Goal: Navigation & Orientation: Find specific page/section

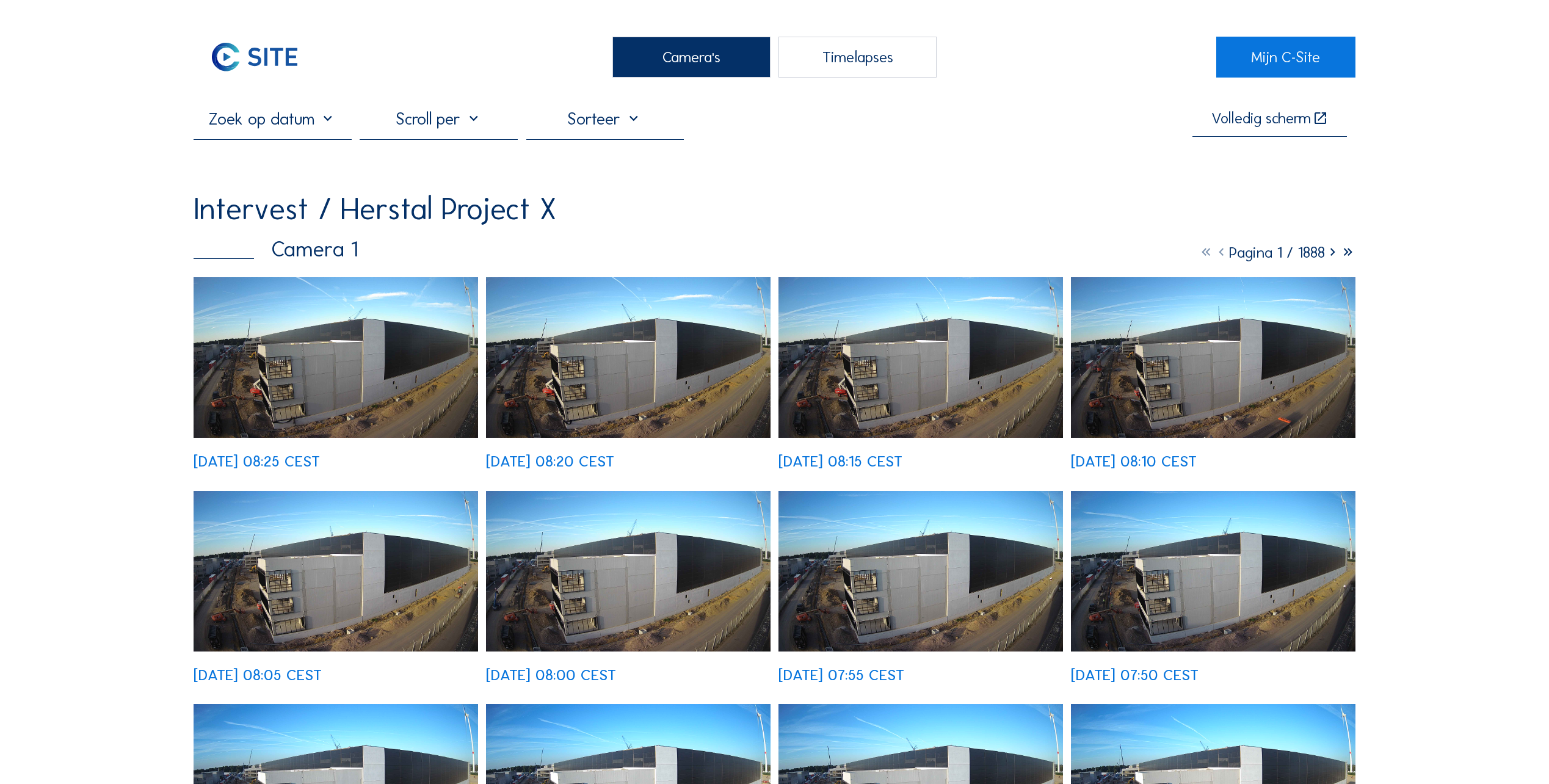
click at [699, 62] on div "Camera's" at bounding box center [691, 57] width 158 height 41
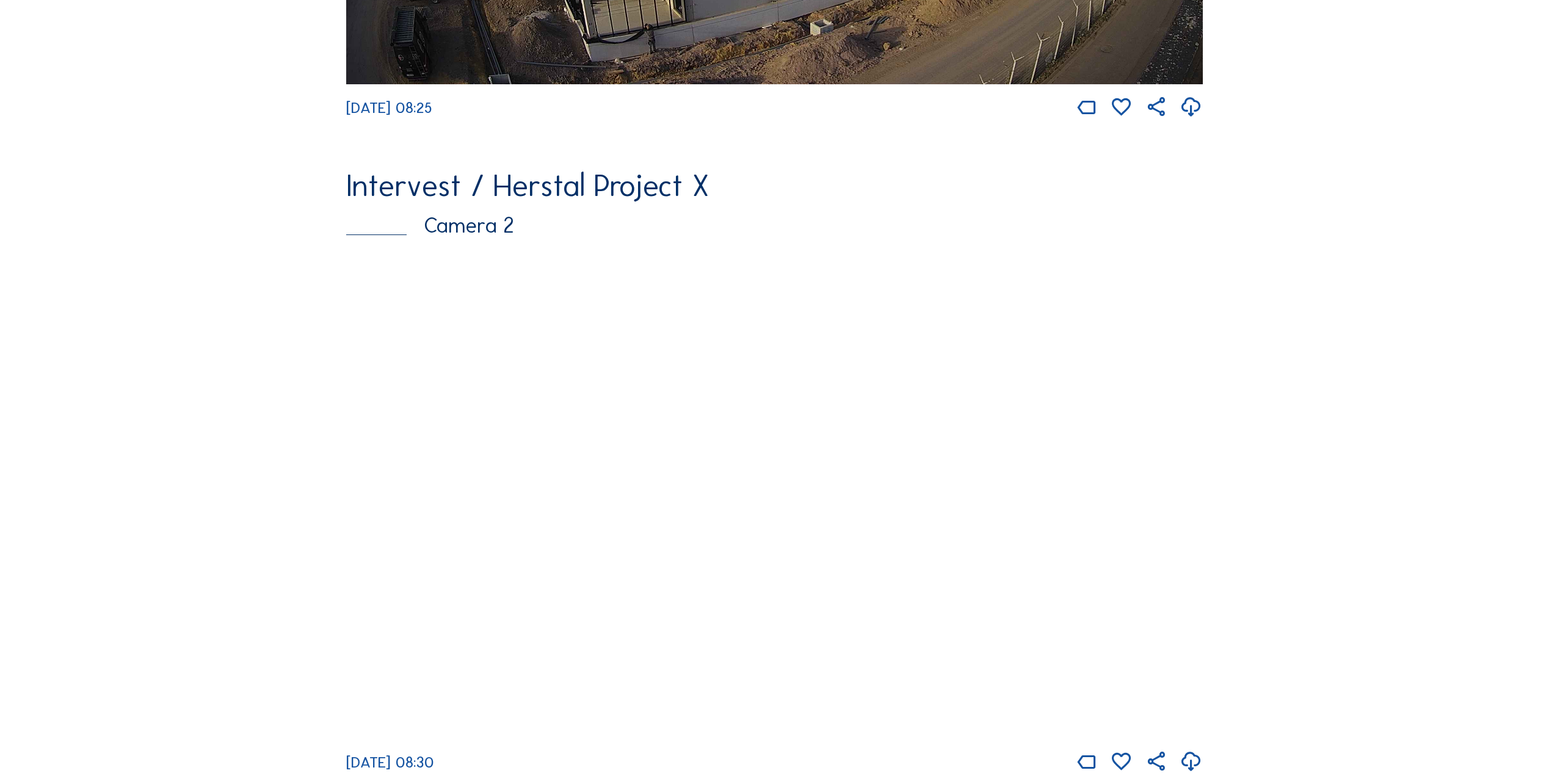
scroll to position [733, 0]
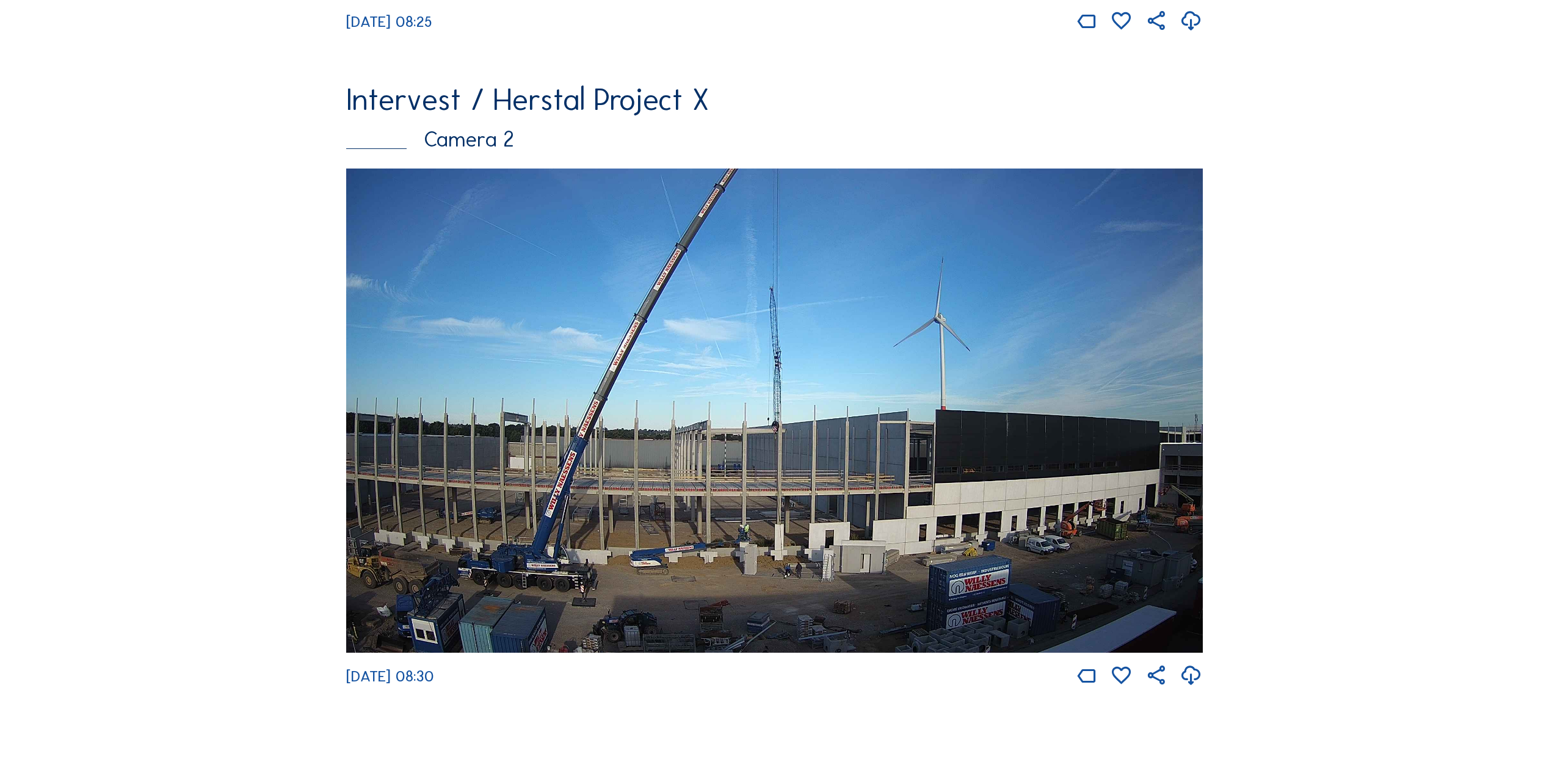
click at [853, 470] on img at bounding box center [774, 410] width 857 height 484
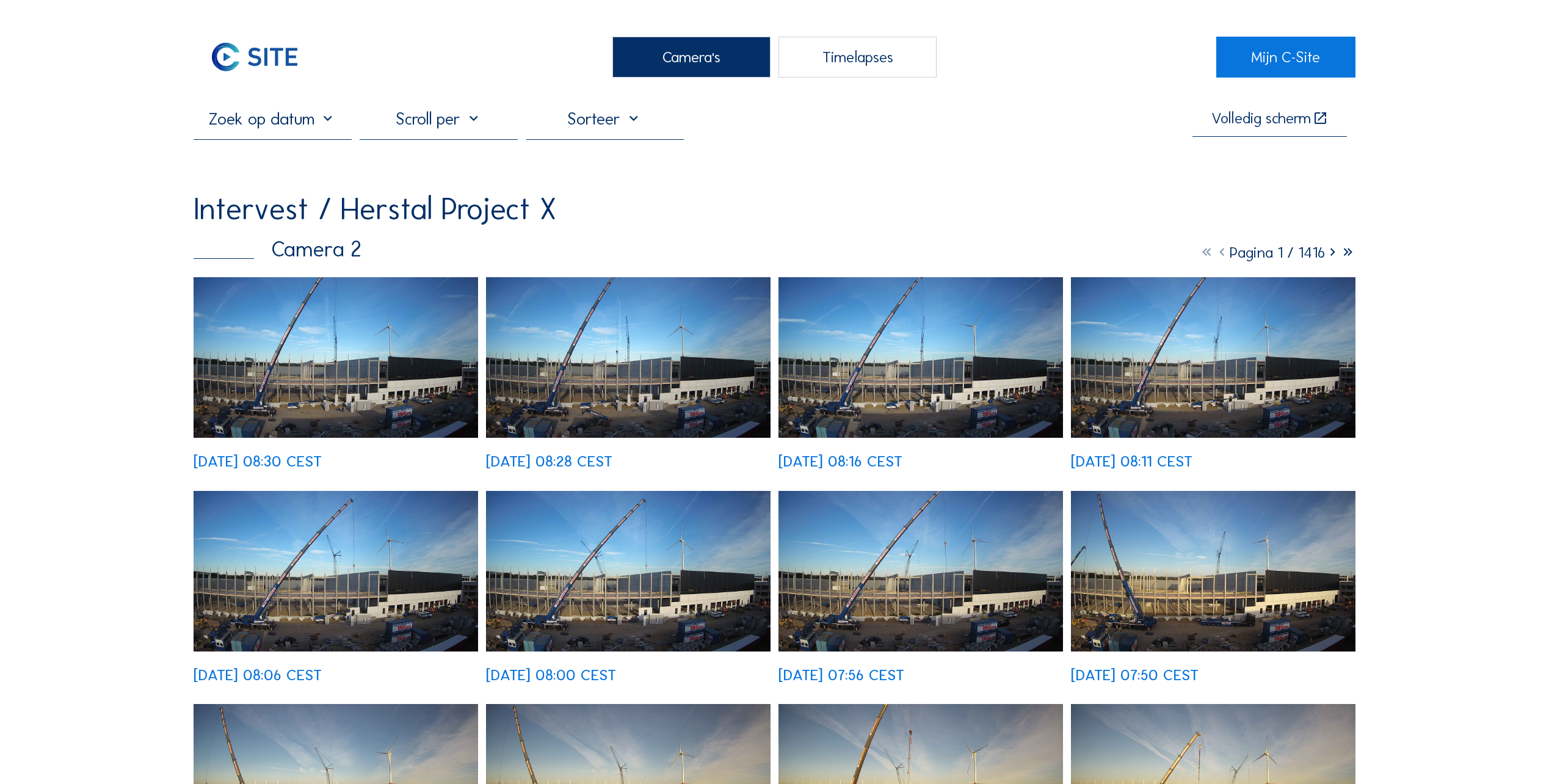
click at [287, 374] on img at bounding box center [336, 357] width 284 height 160
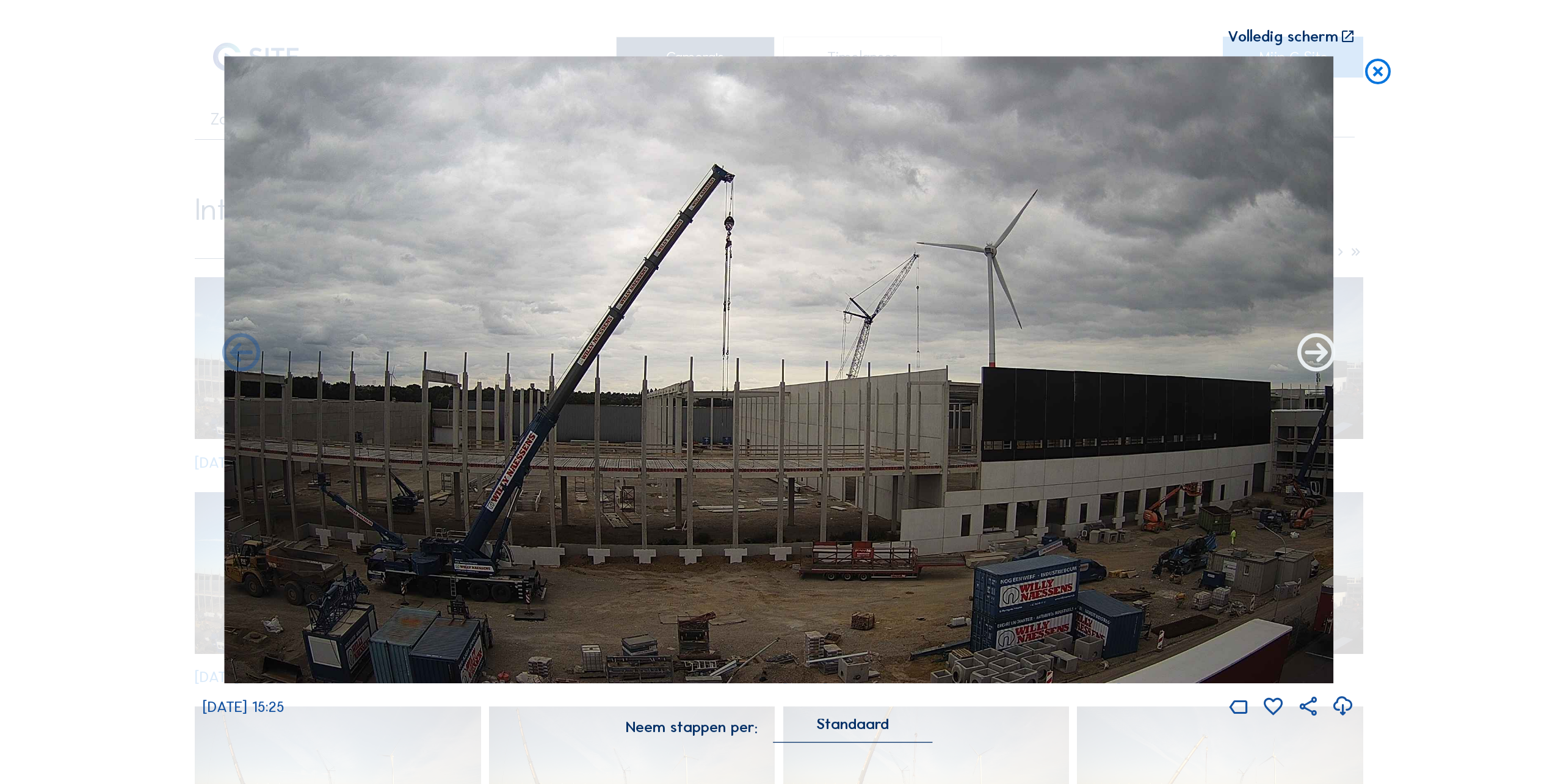
click at [1326, 355] on icon at bounding box center [1316, 353] width 45 height 45
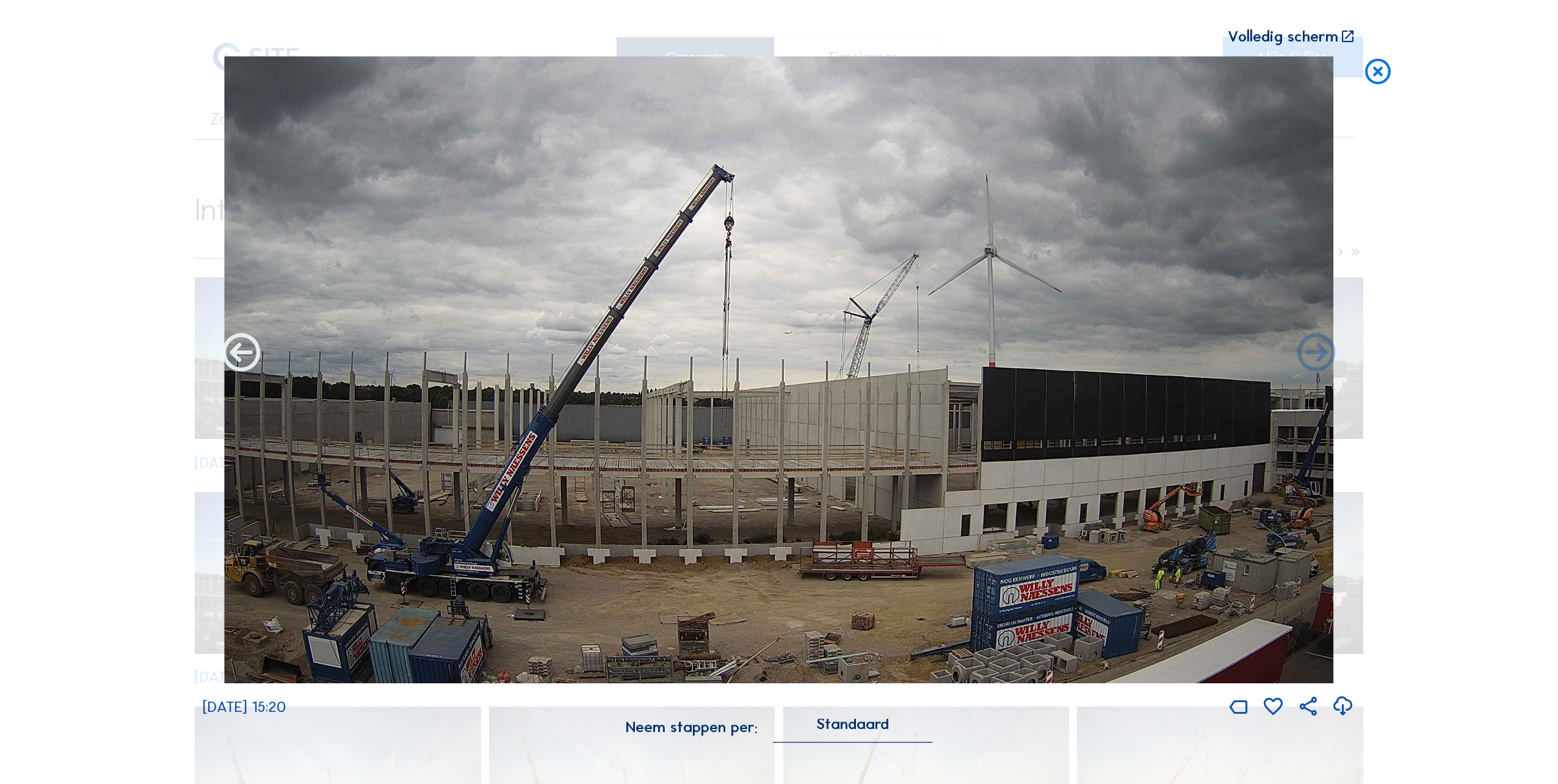
click at [243, 358] on icon at bounding box center [241, 353] width 45 height 45
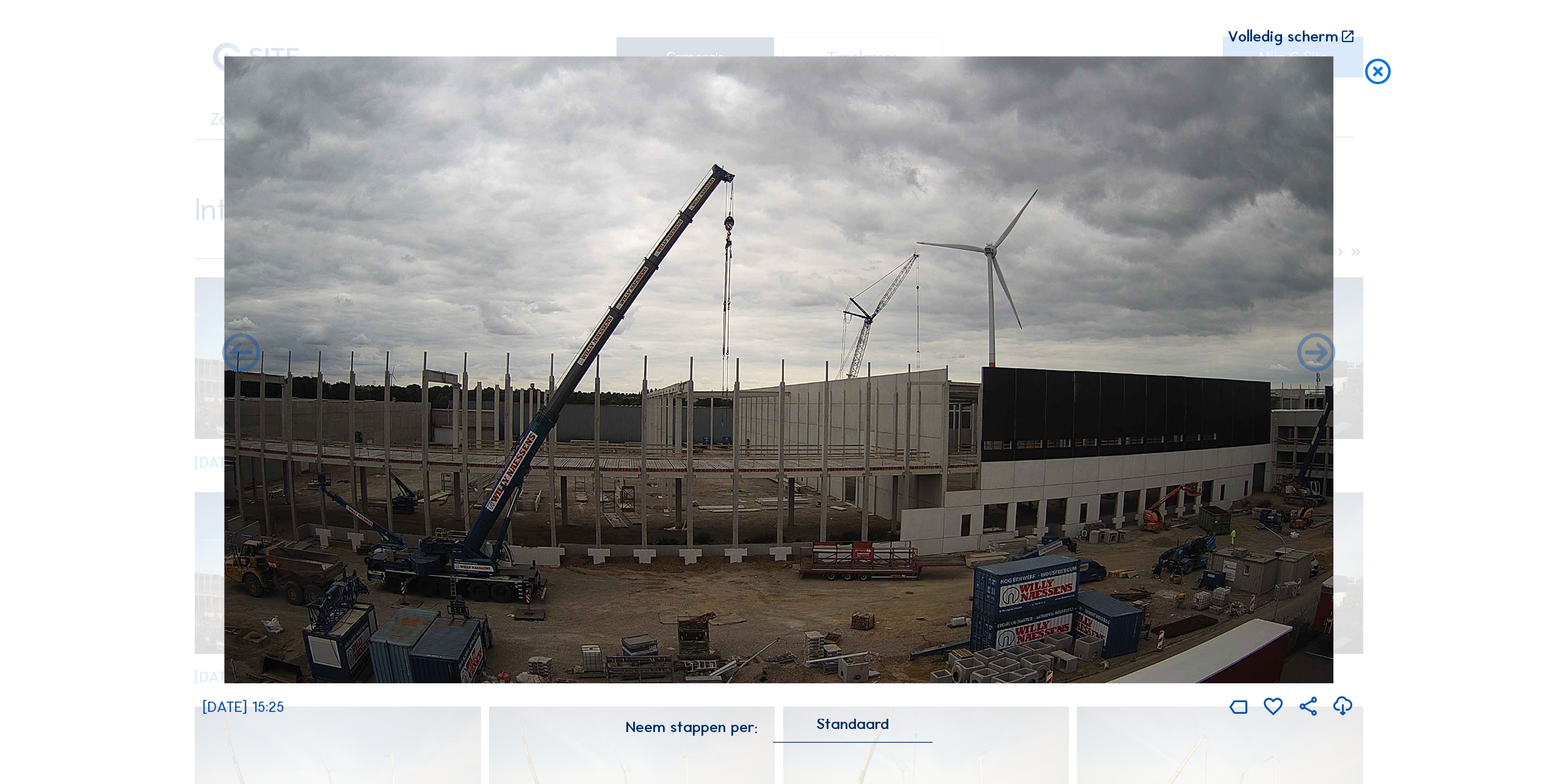
click at [243, 358] on icon at bounding box center [241, 353] width 45 height 45
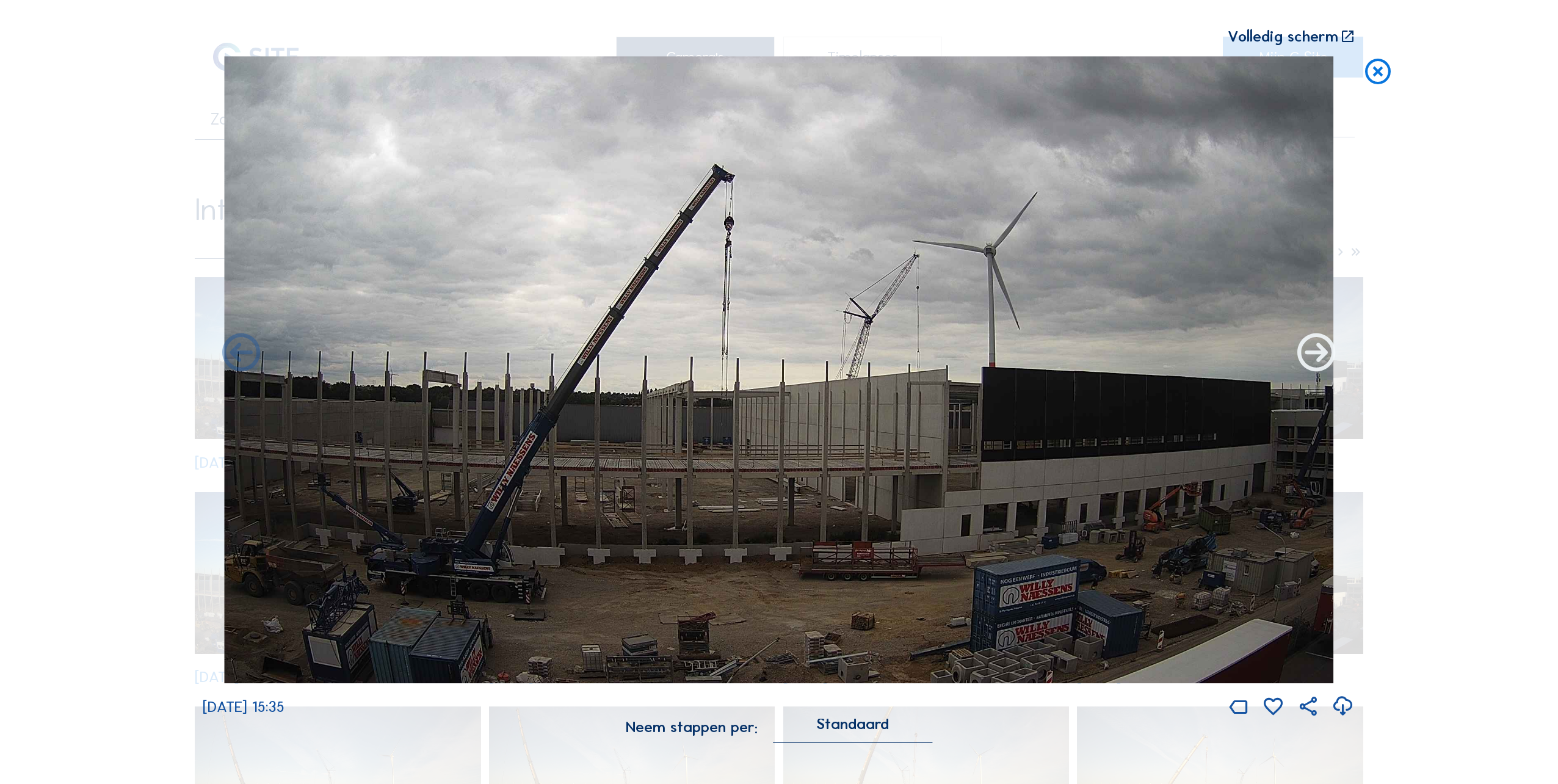
click at [1315, 354] on icon at bounding box center [1316, 353] width 45 height 45
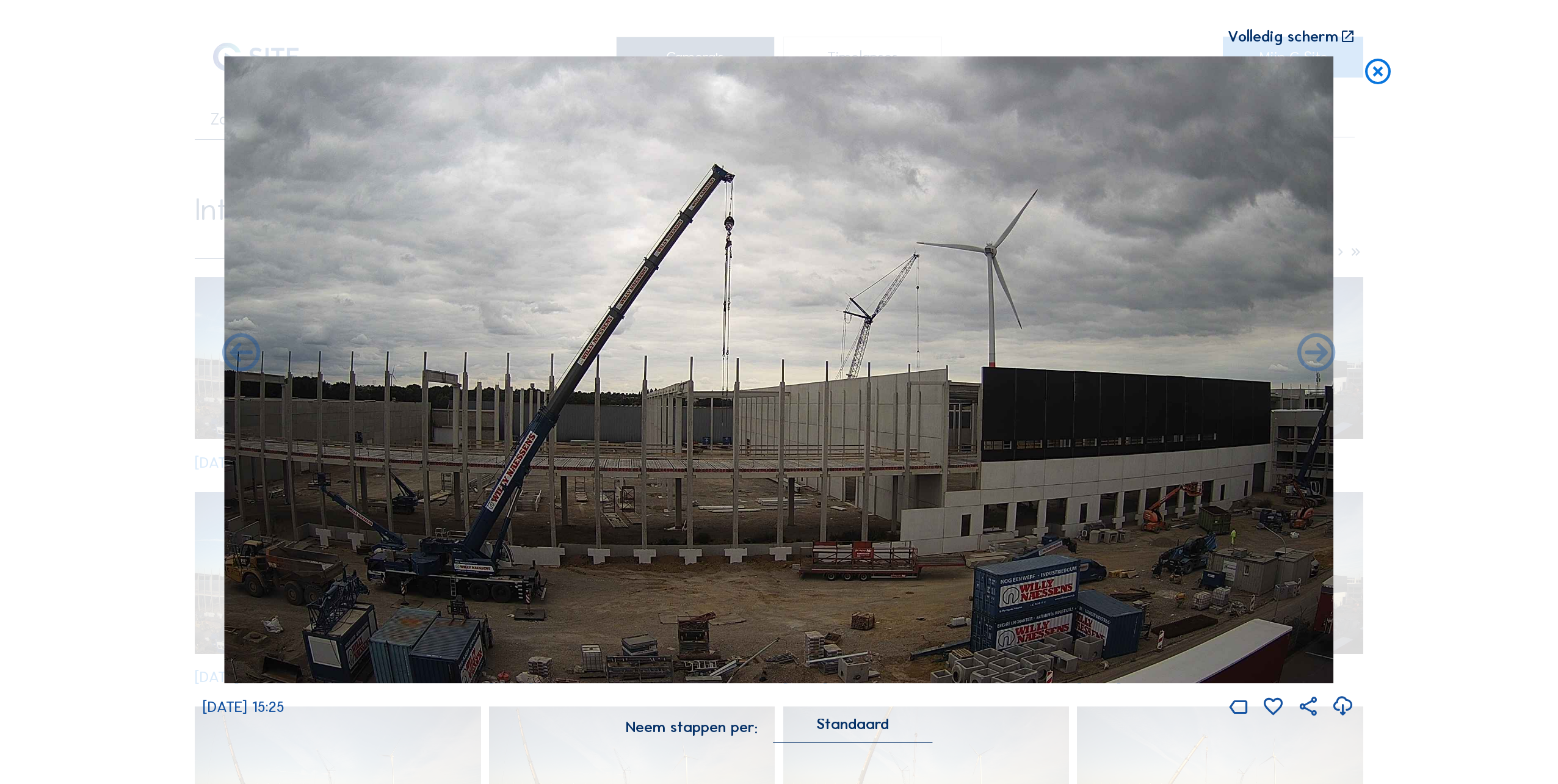
click at [1375, 78] on icon at bounding box center [1378, 72] width 31 height 32
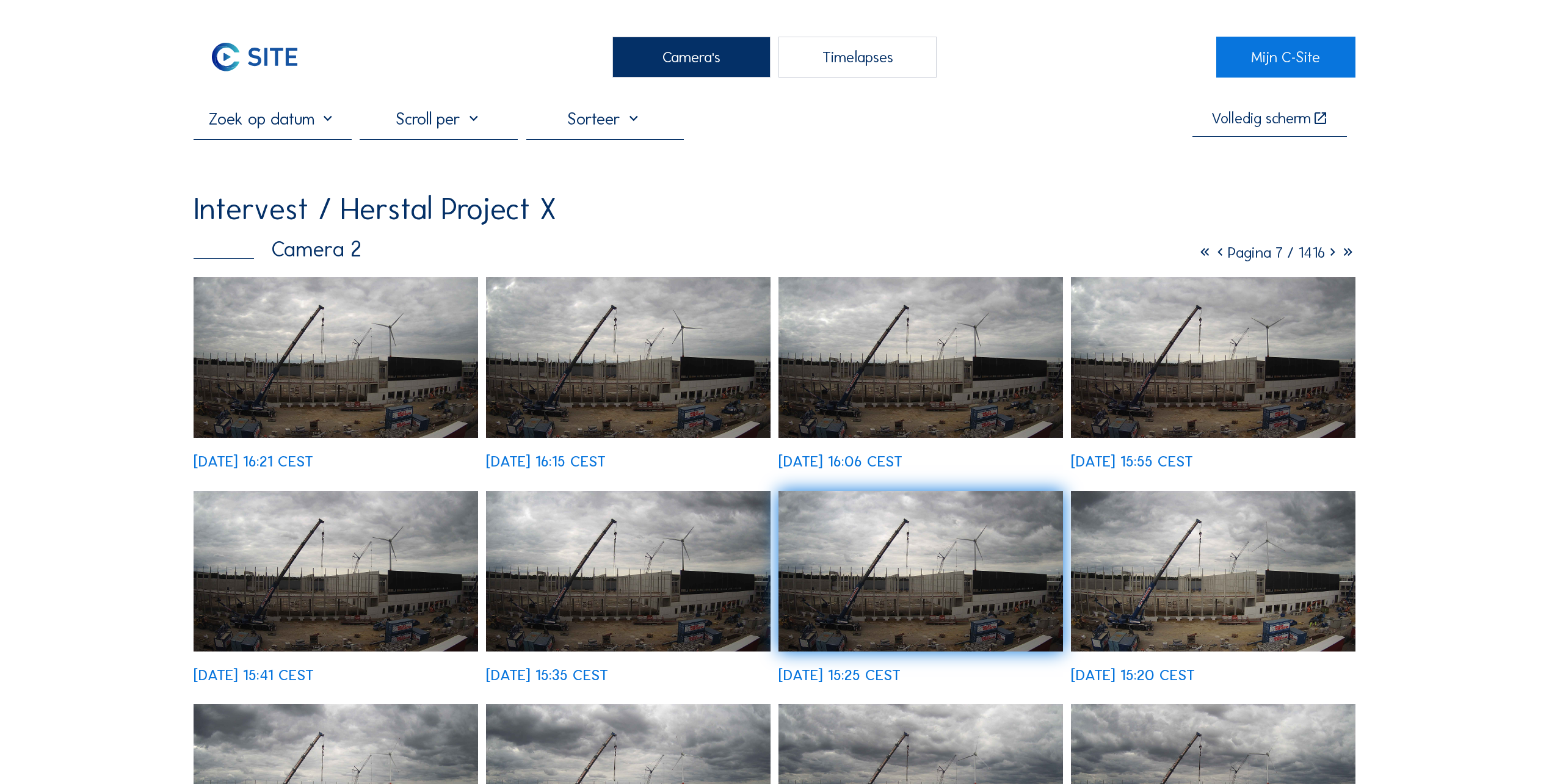
click at [287, 356] on img at bounding box center [336, 357] width 284 height 160
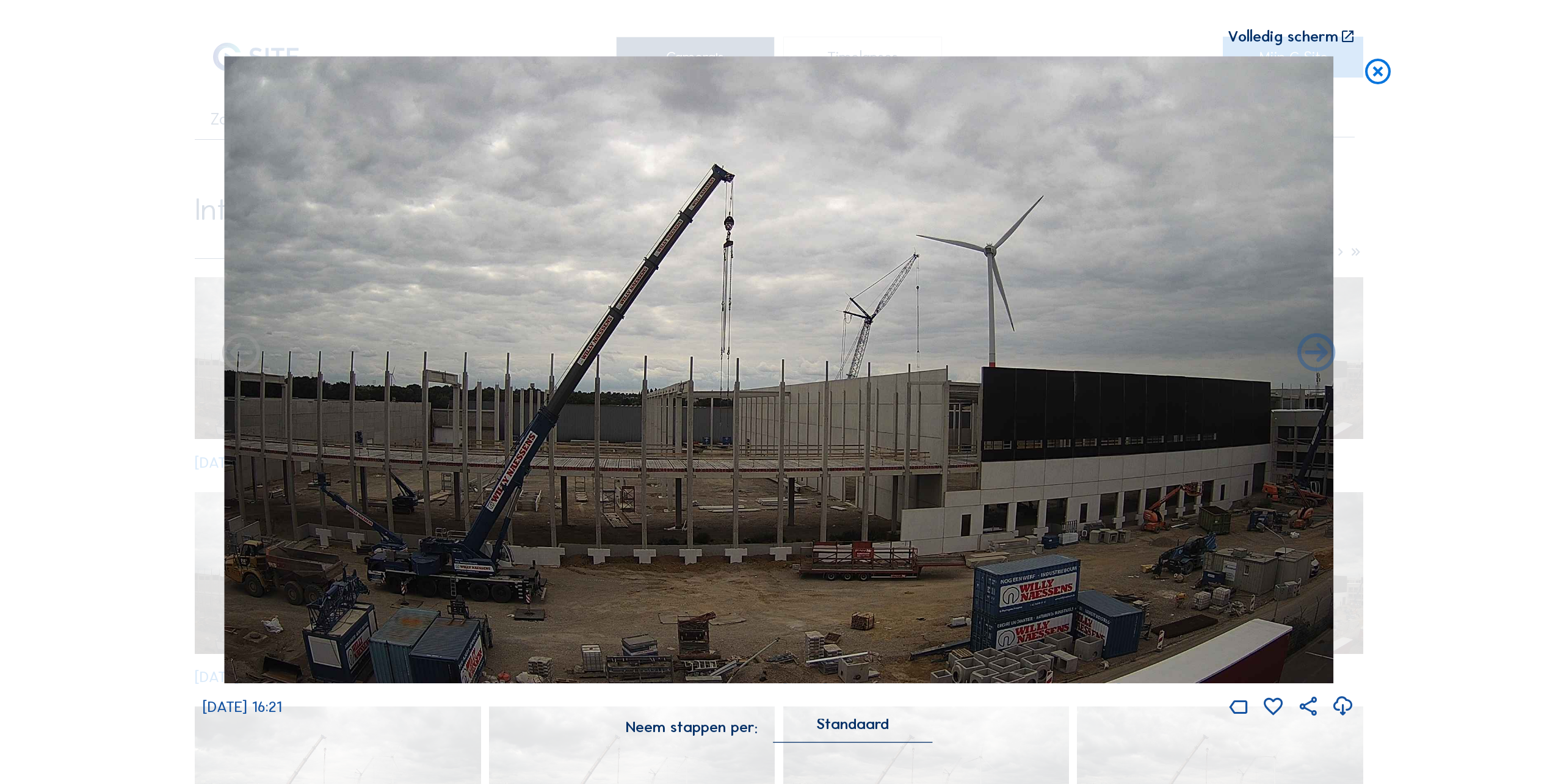
click at [1385, 75] on icon at bounding box center [1378, 72] width 31 height 32
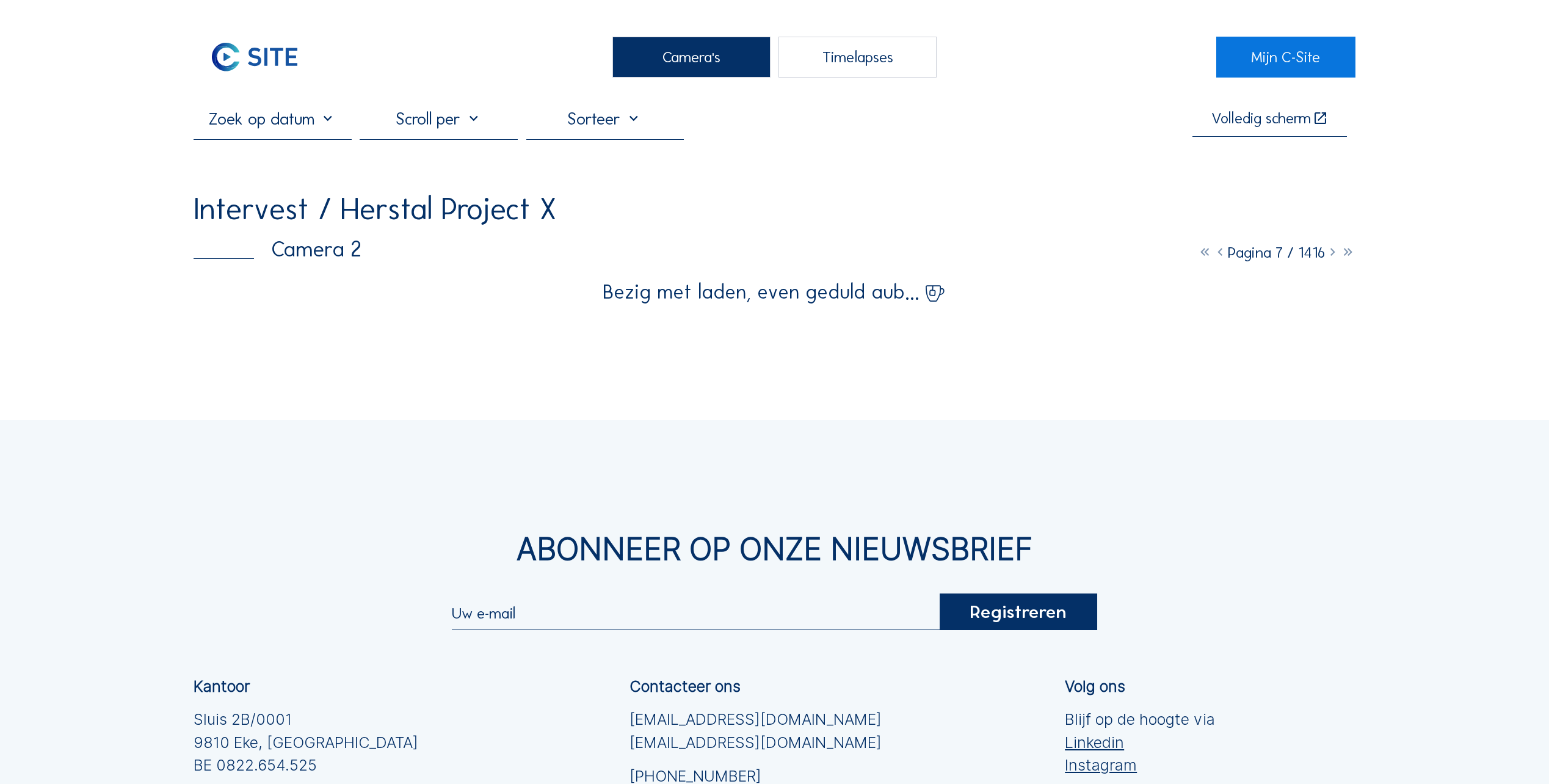
click at [1197, 254] on icon at bounding box center [1204, 253] width 15 height 19
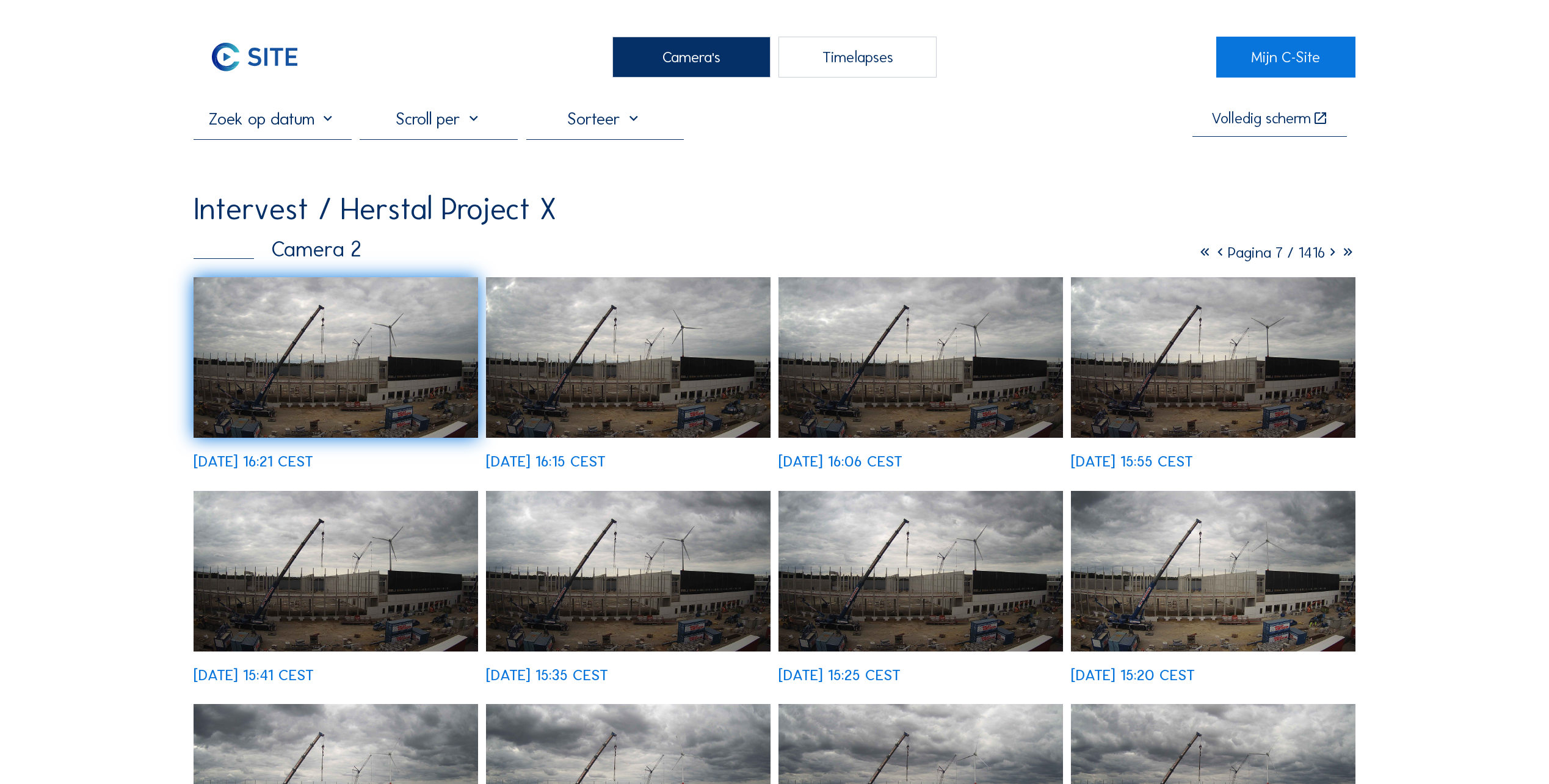
click at [391, 339] on img at bounding box center [336, 357] width 284 height 160
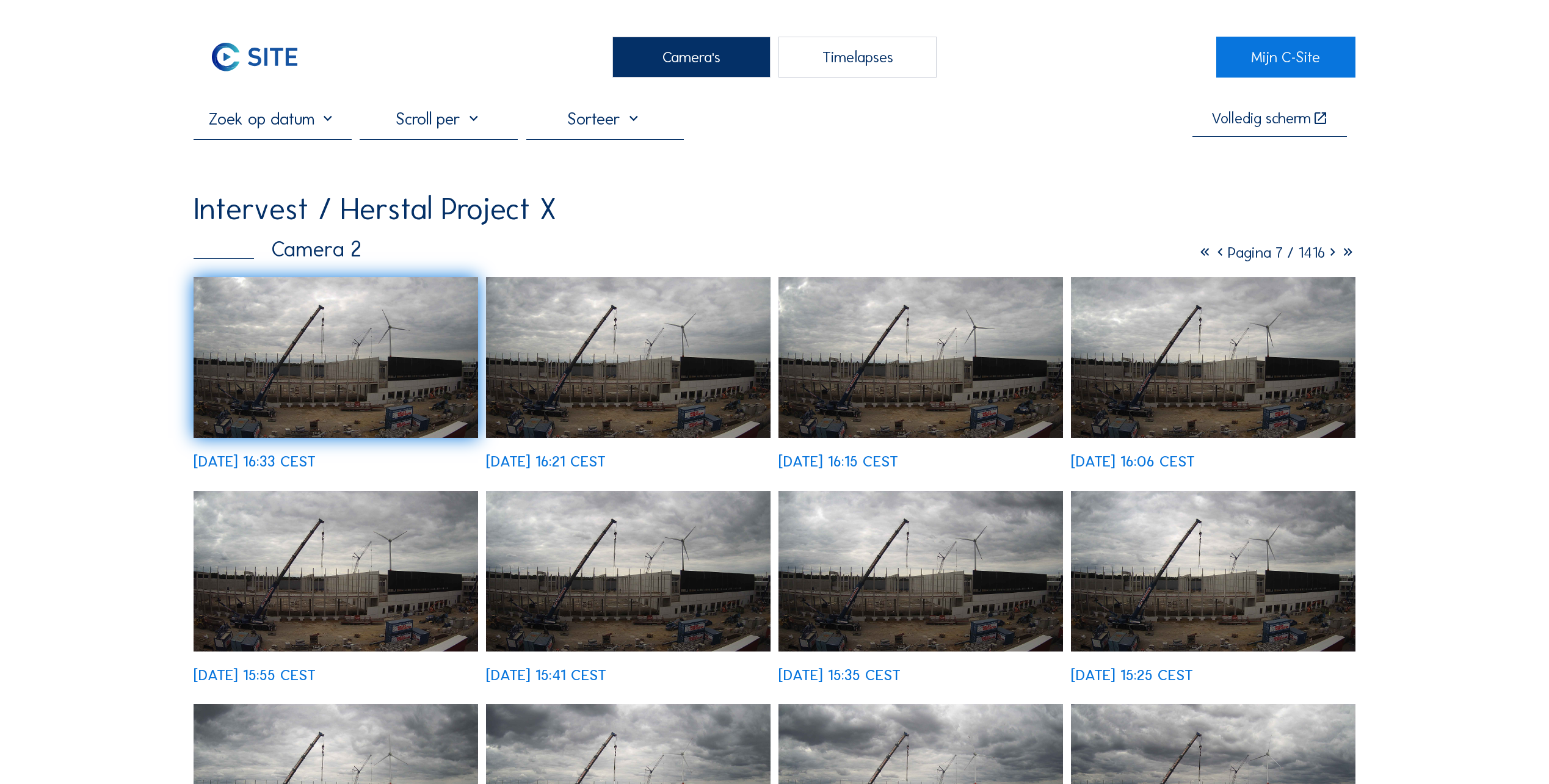
click at [1197, 256] on icon at bounding box center [1204, 253] width 15 height 19
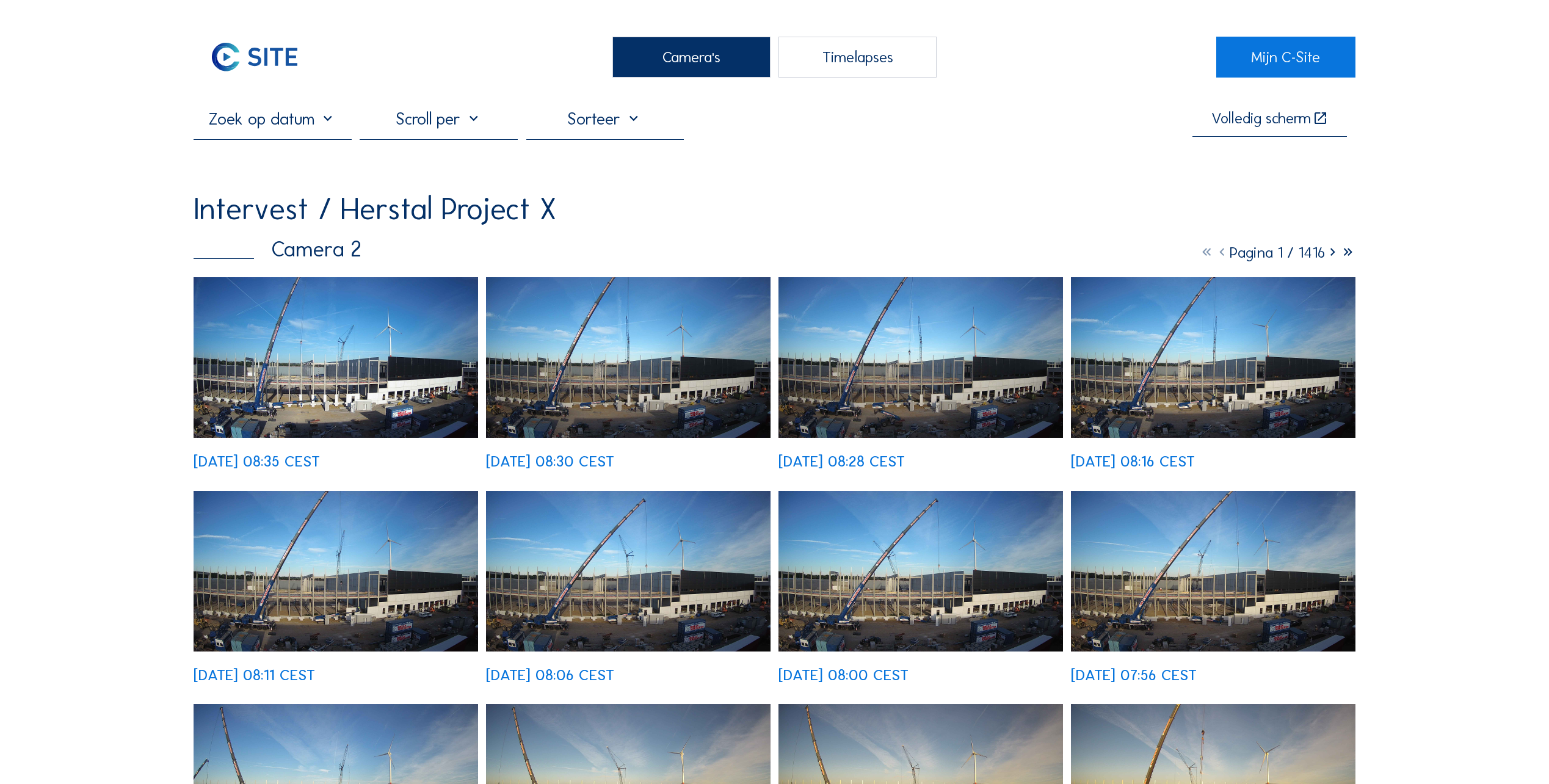
click at [356, 382] on img at bounding box center [336, 357] width 284 height 160
click at [656, 56] on div "Camera's" at bounding box center [691, 57] width 158 height 41
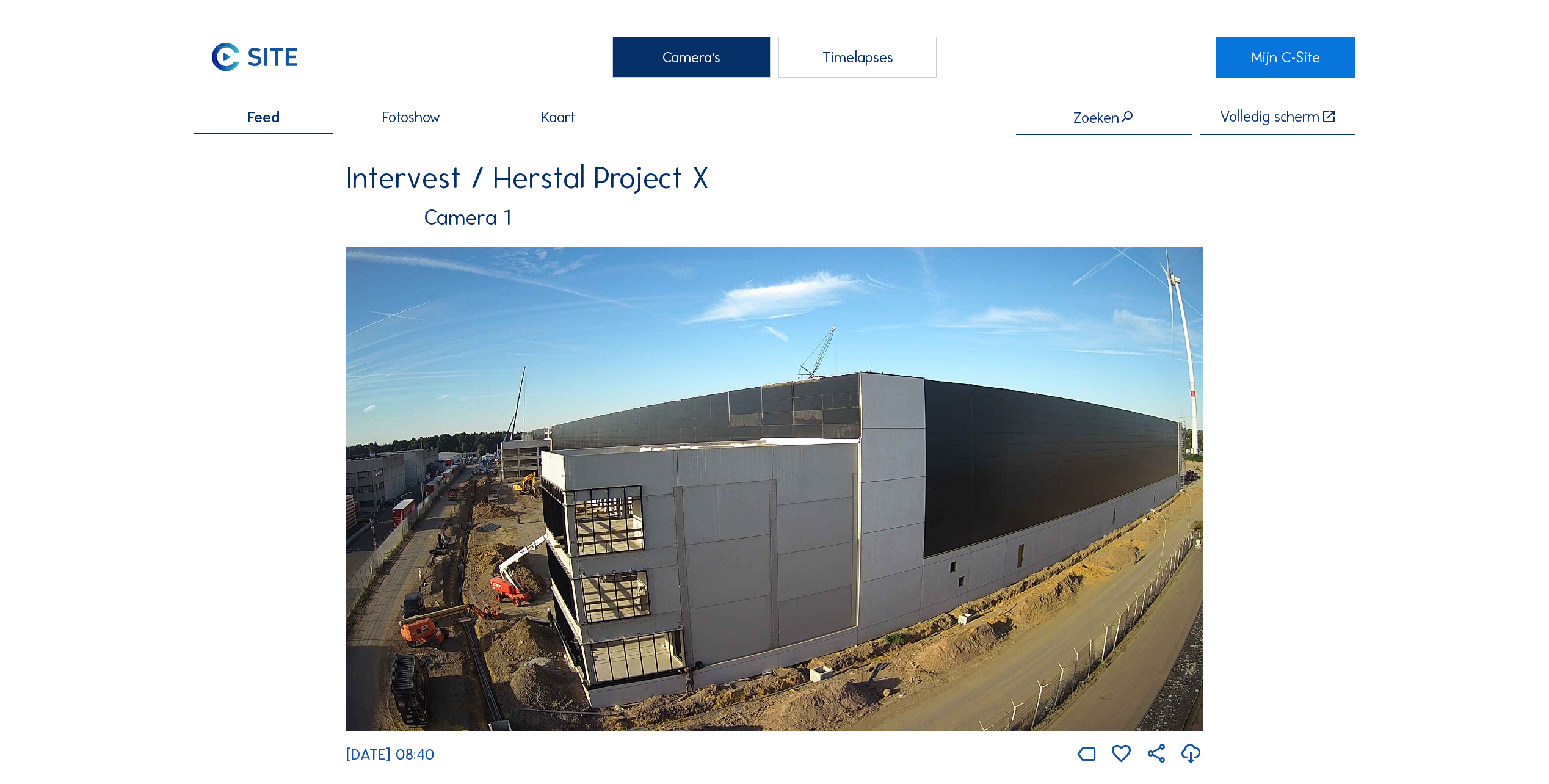
click at [577, 643] on img at bounding box center [774, 489] width 857 height 484
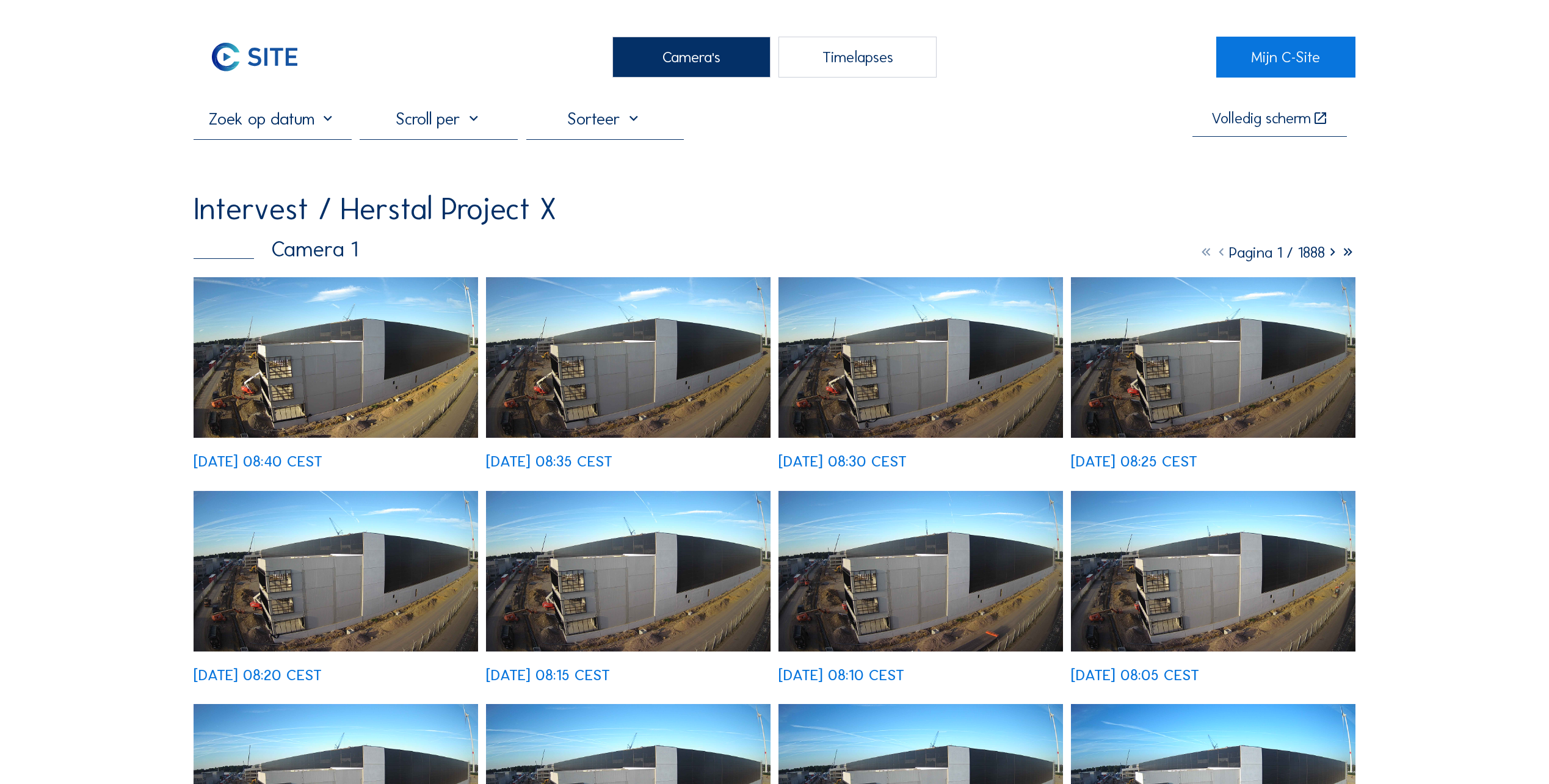
click at [305, 286] on img at bounding box center [336, 357] width 284 height 160
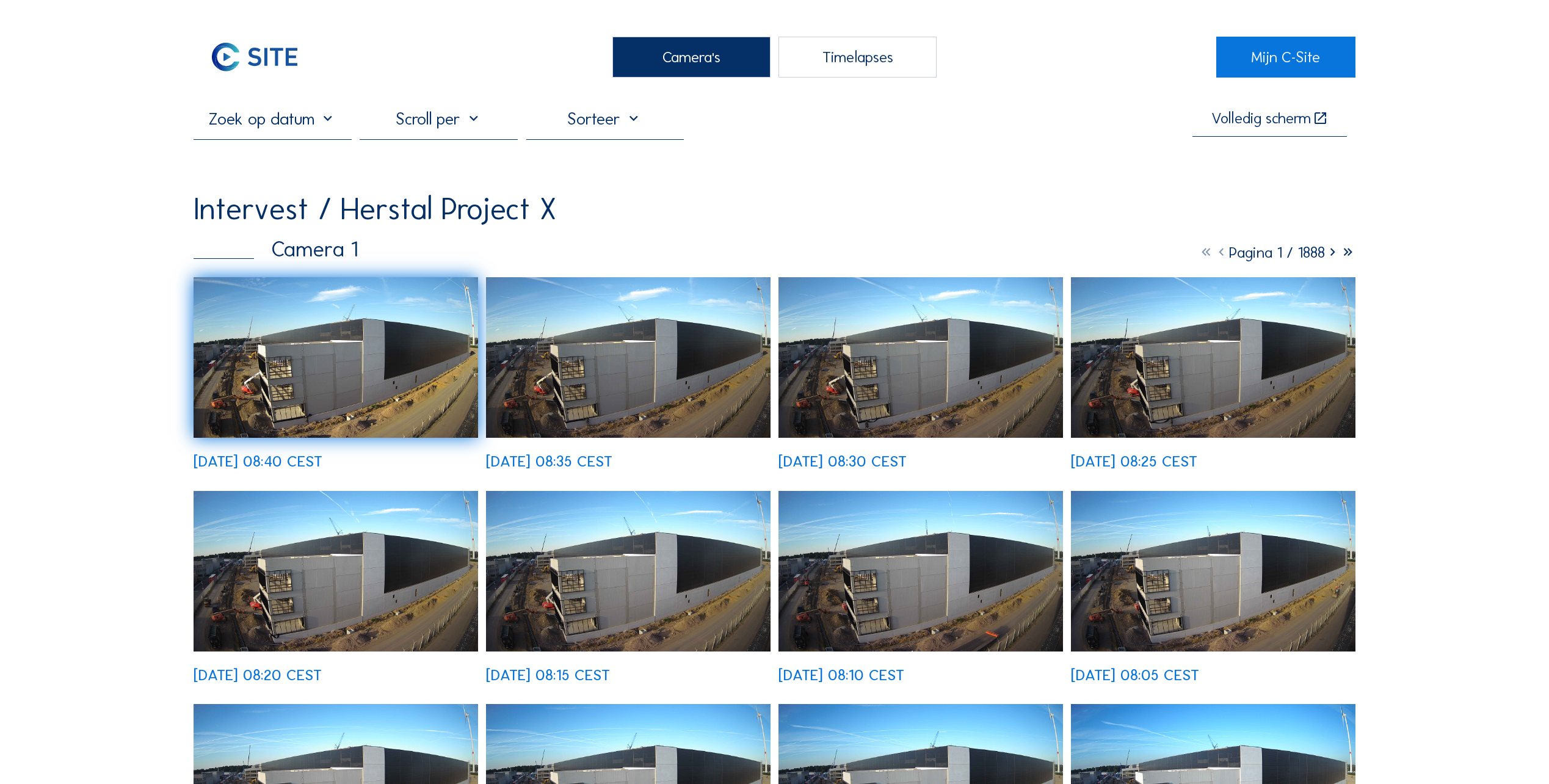
click at [696, 59] on div "Camera's" at bounding box center [691, 57] width 158 height 41
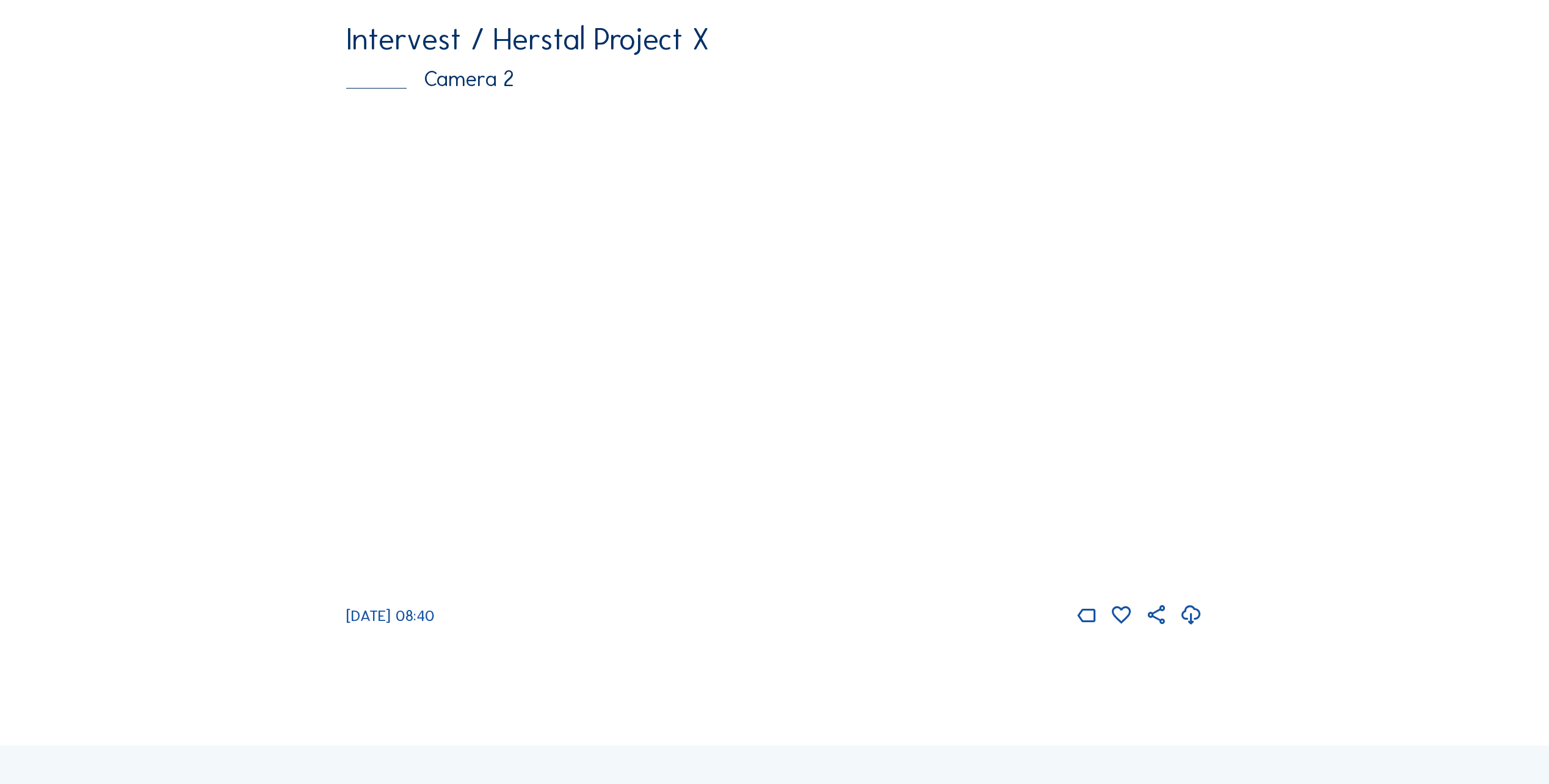
scroll to position [794, 0]
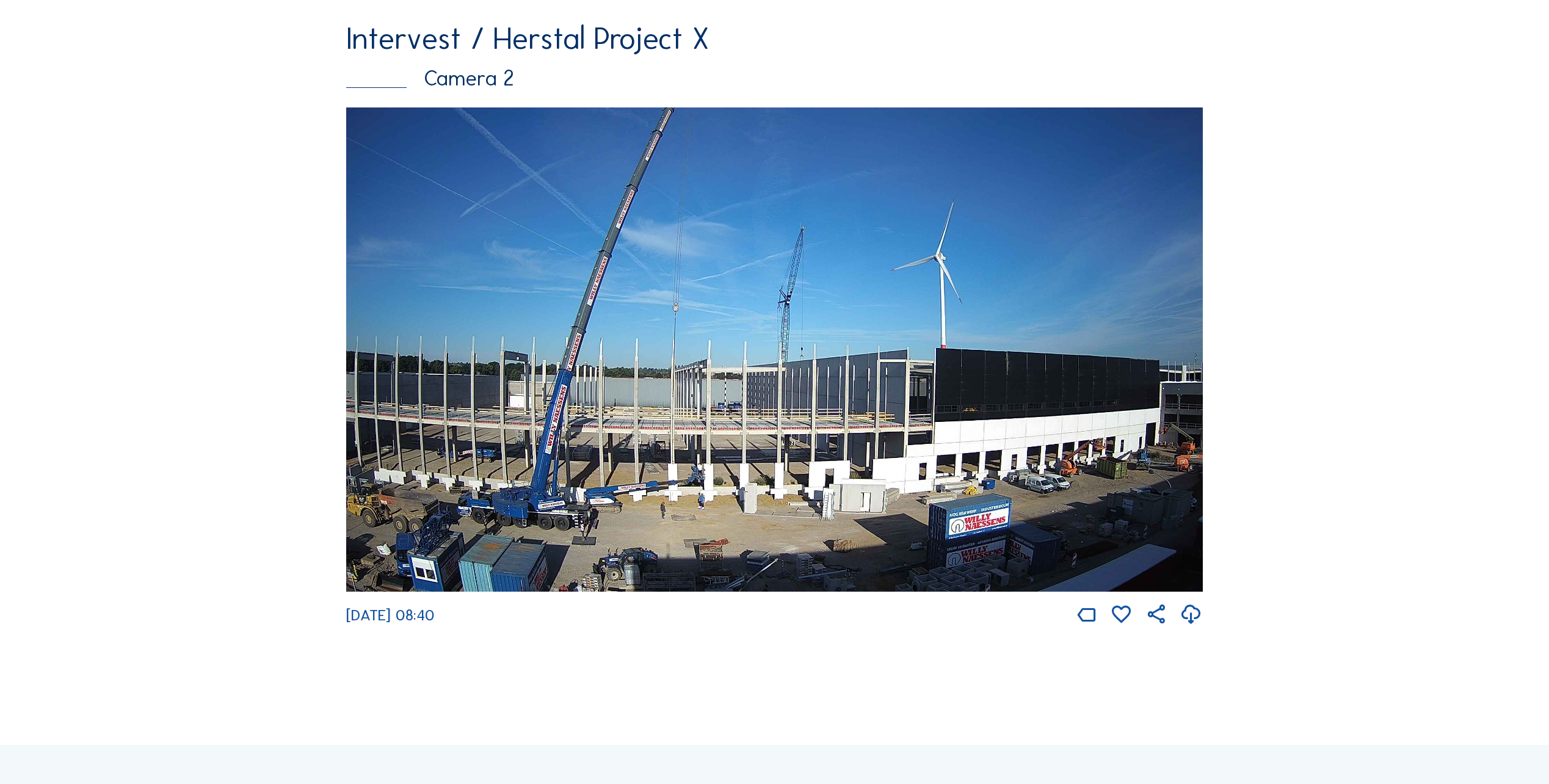
click at [1109, 415] on img at bounding box center [774, 350] width 857 height 484
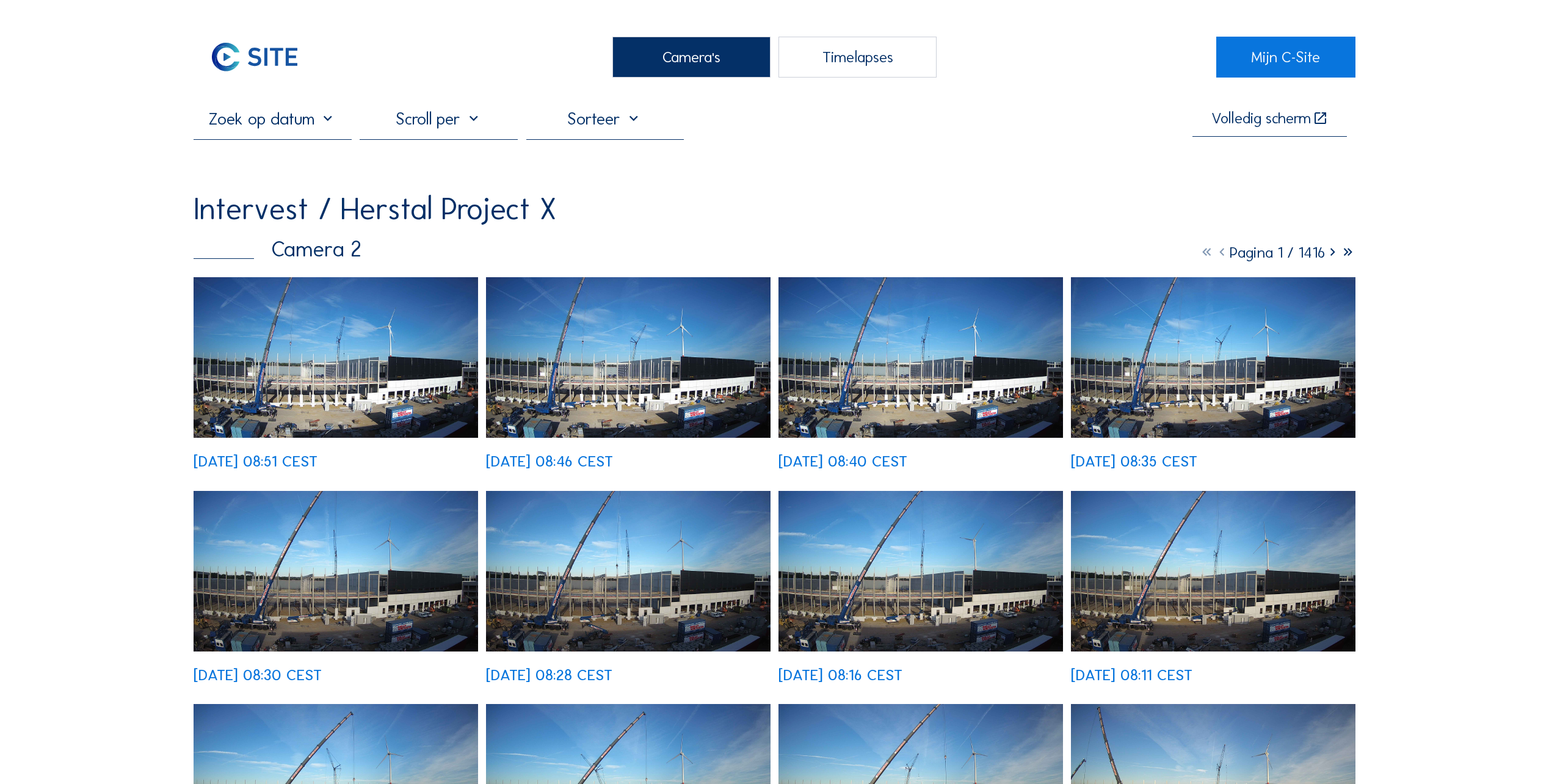
click at [402, 378] on img at bounding box center [336, 357] width 284 height 160
